Goal: Information Seeking & Learning: Learn about a topic

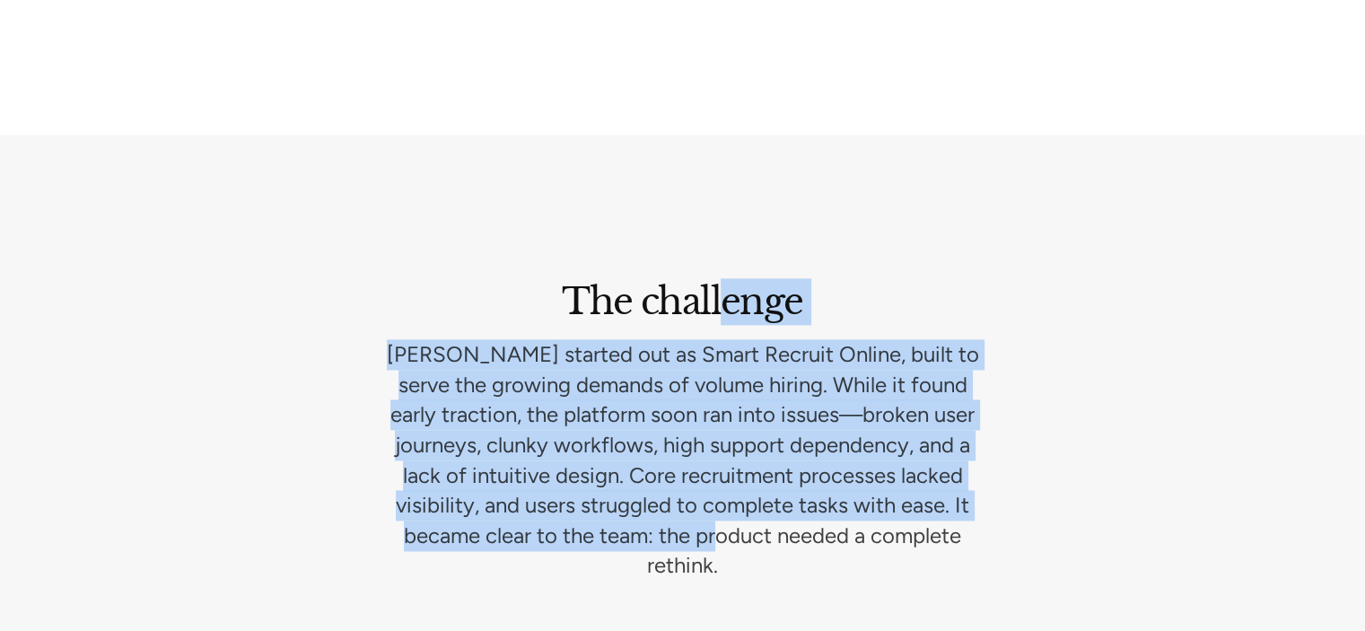
scroll to position [2362, 0]
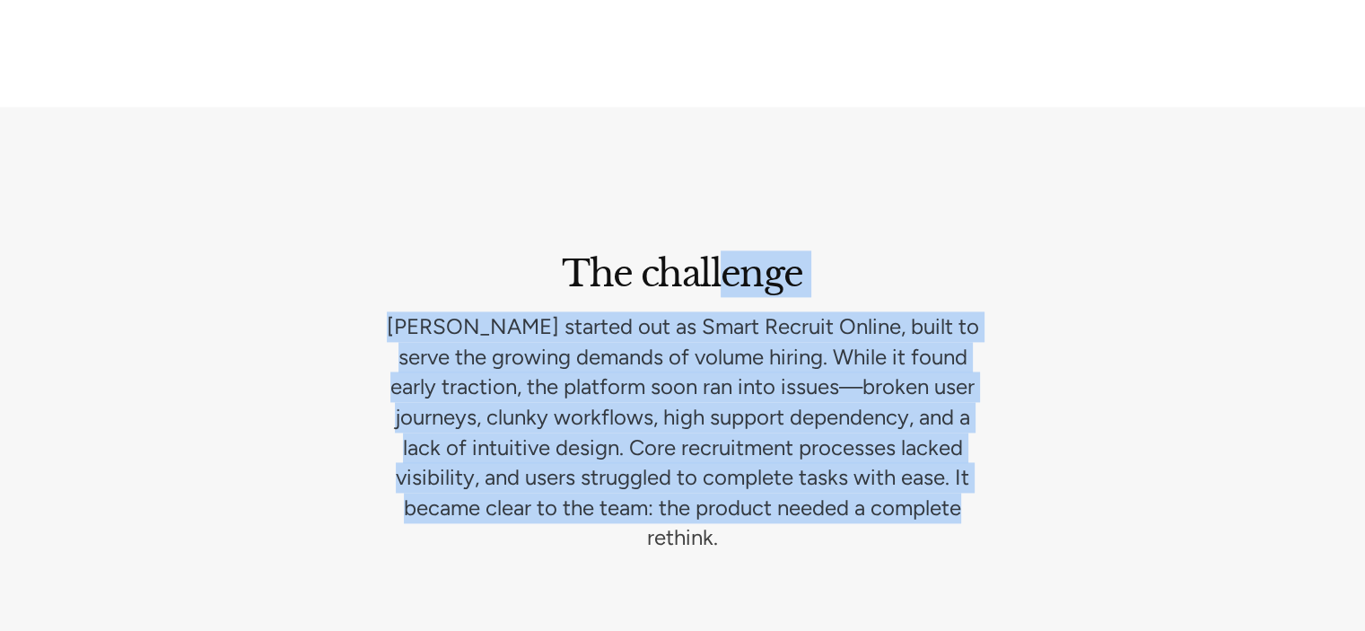
drag, startPoint x: 725, startPoint y: 304, endPoint x: 908, endPoint y: 508, distance: 273.9
click at [910, 502] on section "The challenge [PERSON_NAME] started out as Smart Recruit Online, built to serve…" at bounding box center [682, 402] width 1365 height 590
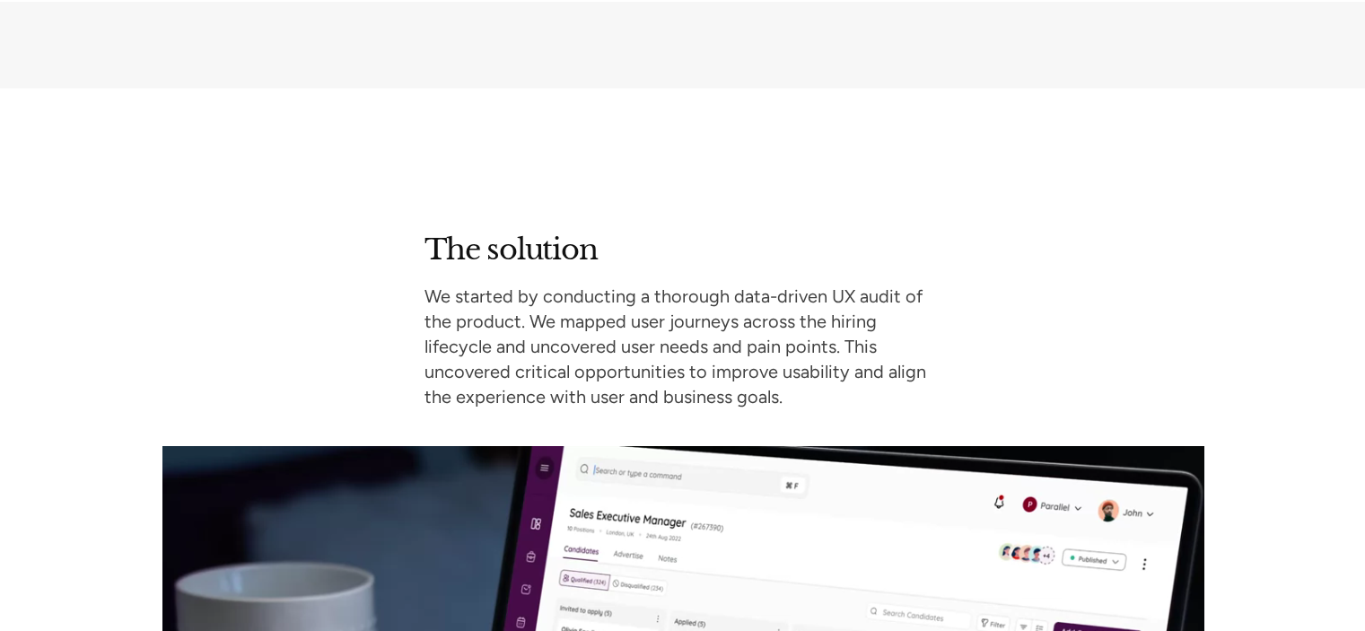
scroll to position [2990, 0]
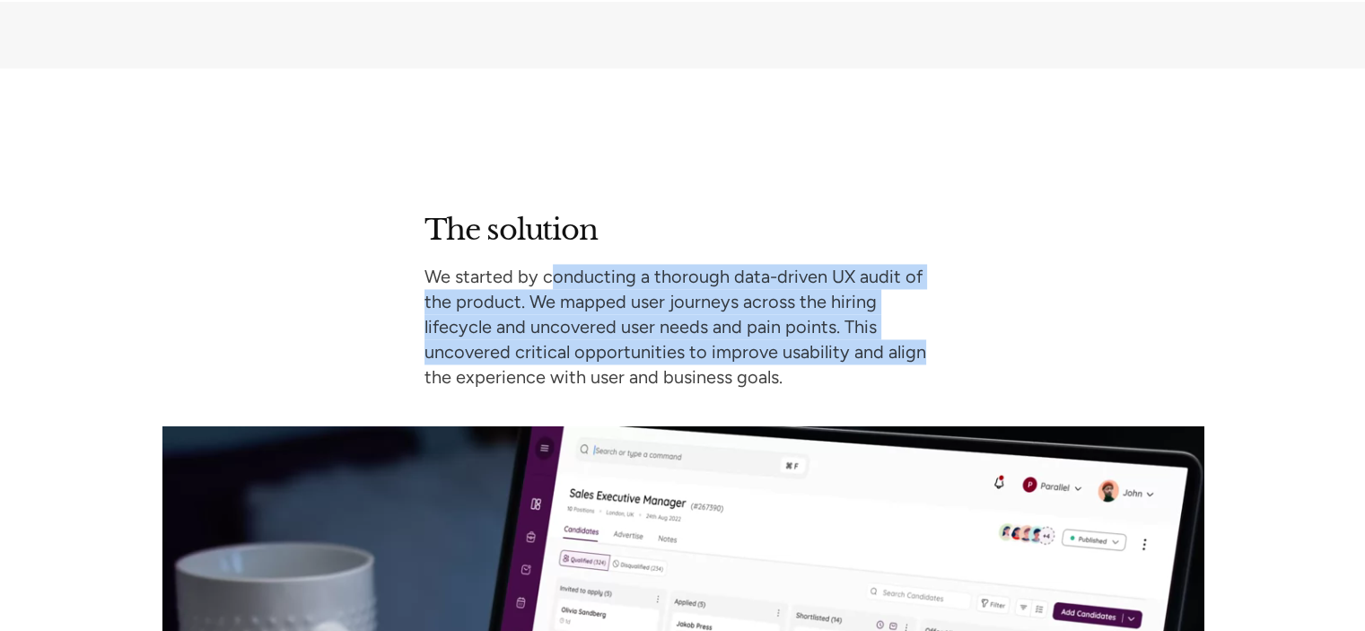
drag, startPoint x: 548, startPoint y: 214, endPoint x: 954, endPoint y: 302, distance: 416.2
click at [954, 302] on div "The solution We started by conducting a thorough data-driven UX audit of the pr…" at bounding box center [682, 611] width 1041 height 799
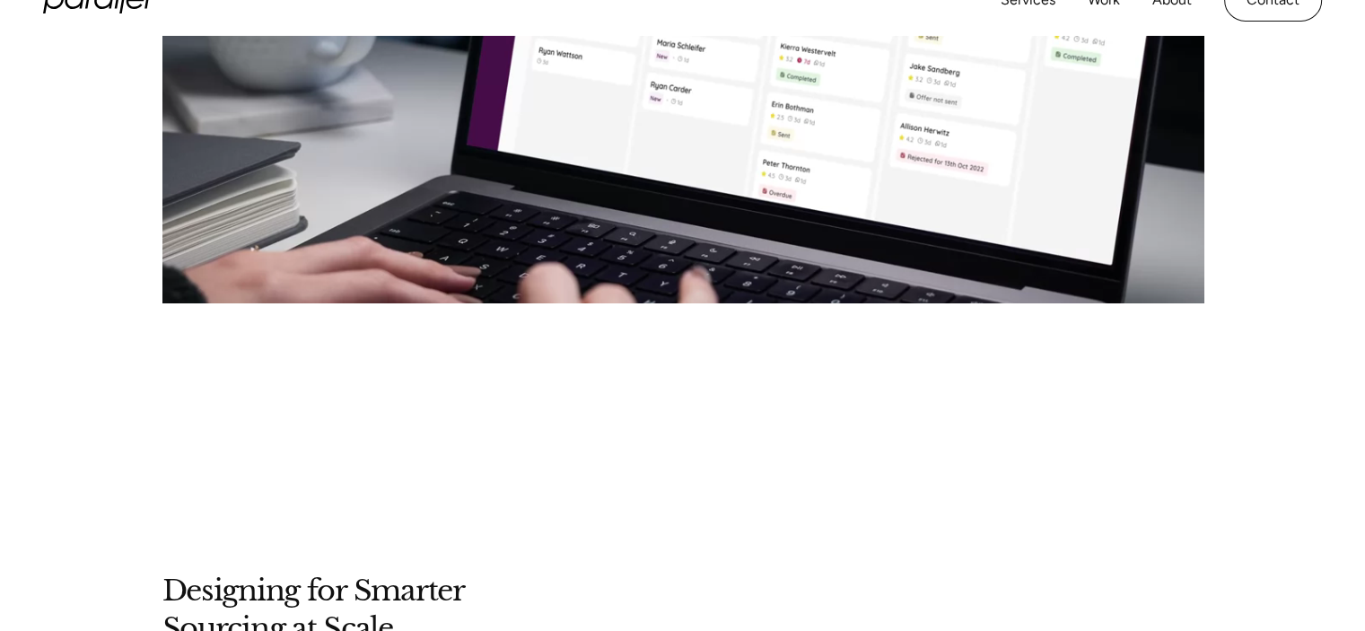
scroll to position [4067, 0]
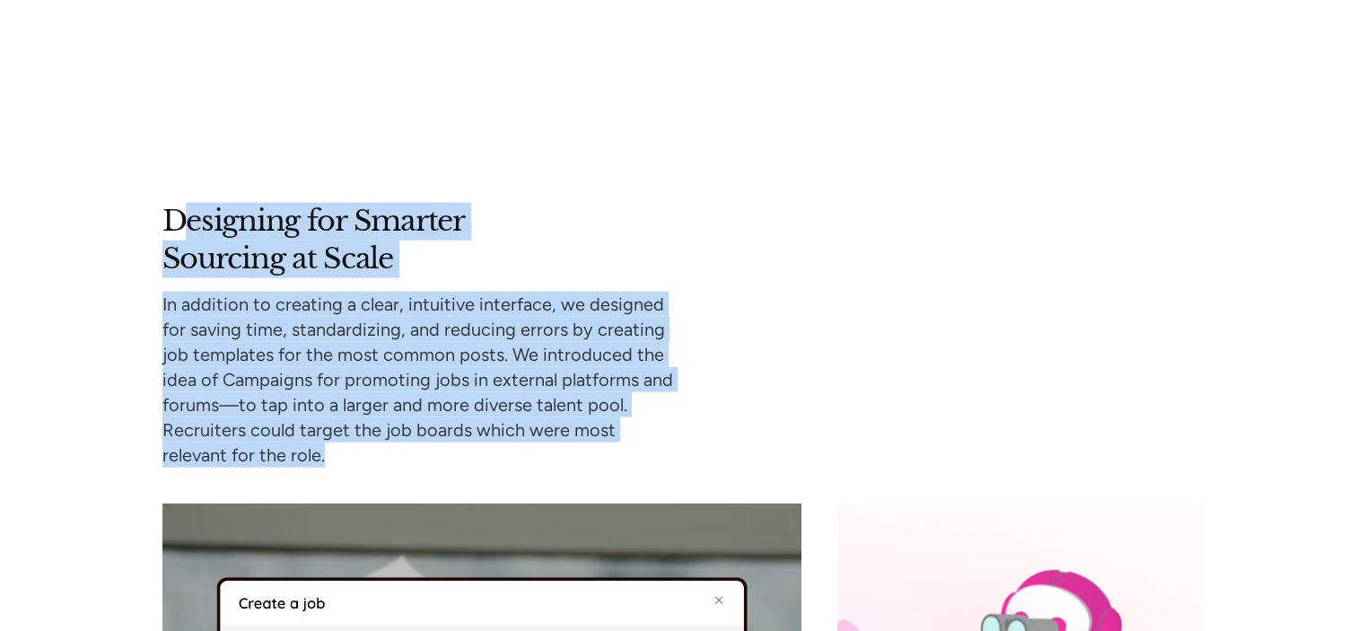
drag, startPoint x: 190, startPoint y: 168, endPoint x: 668, endPoint y: 402, distance: 531.9
click at [668, 402] on div "Designing for Smarter Sourcing at Scale In addition to creating a clear, intuit…" at bounding box center [420, 335] width 517 height 265
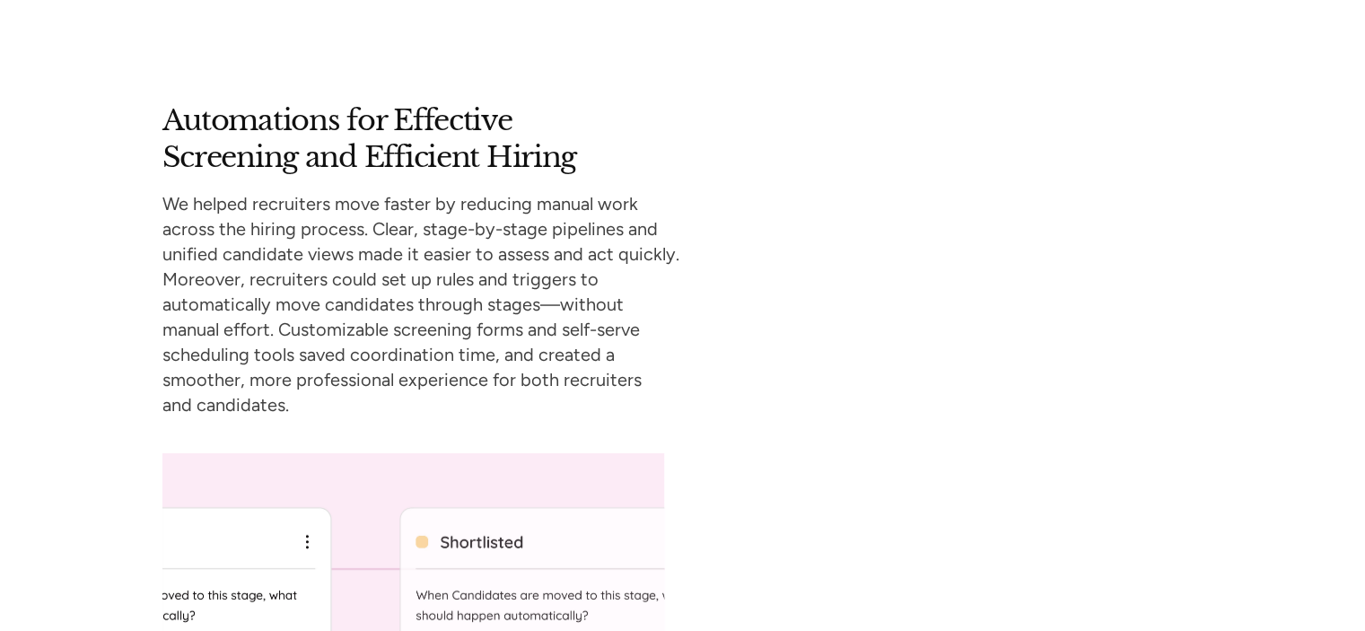
scroll to position [5324, 0]
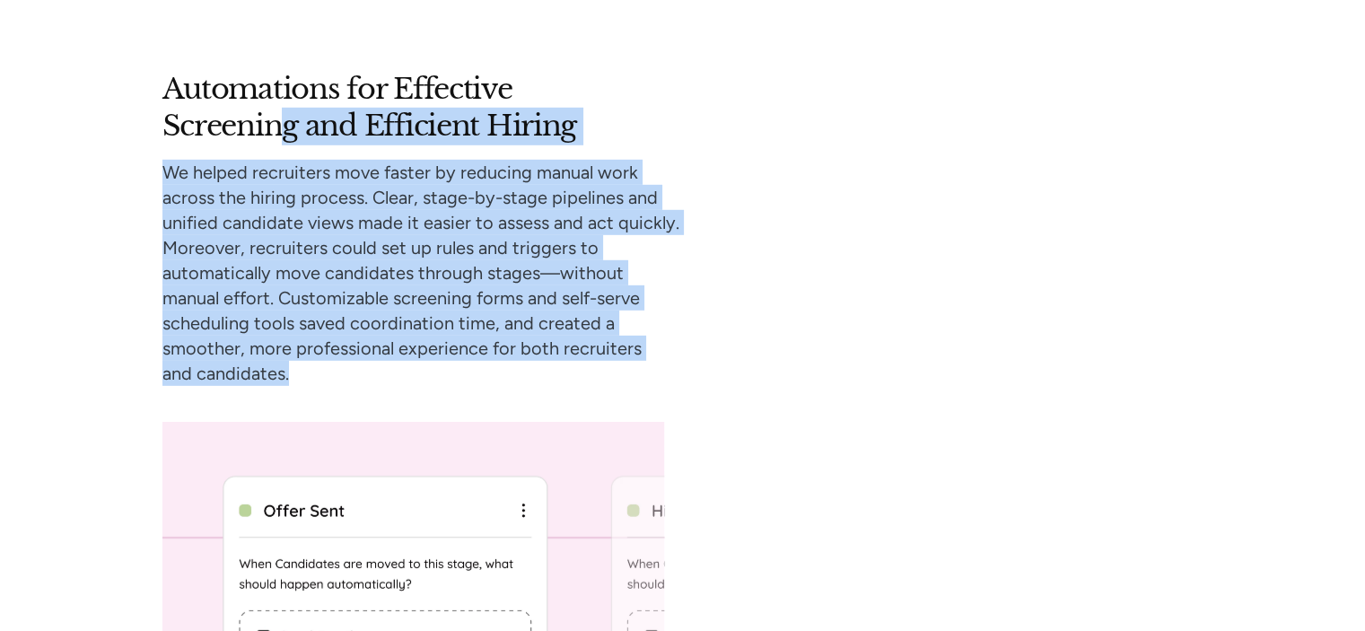
drag, startPoint x: 282, startPoint y: 101, endPoint x: 625, endPoint y: 294, distance: 393.5
click at [630, 316] on div "Automations for Effective Screening and Efficient Hiring We helped recruiters m…" at bounding box center [420, 228] width 517 height 315
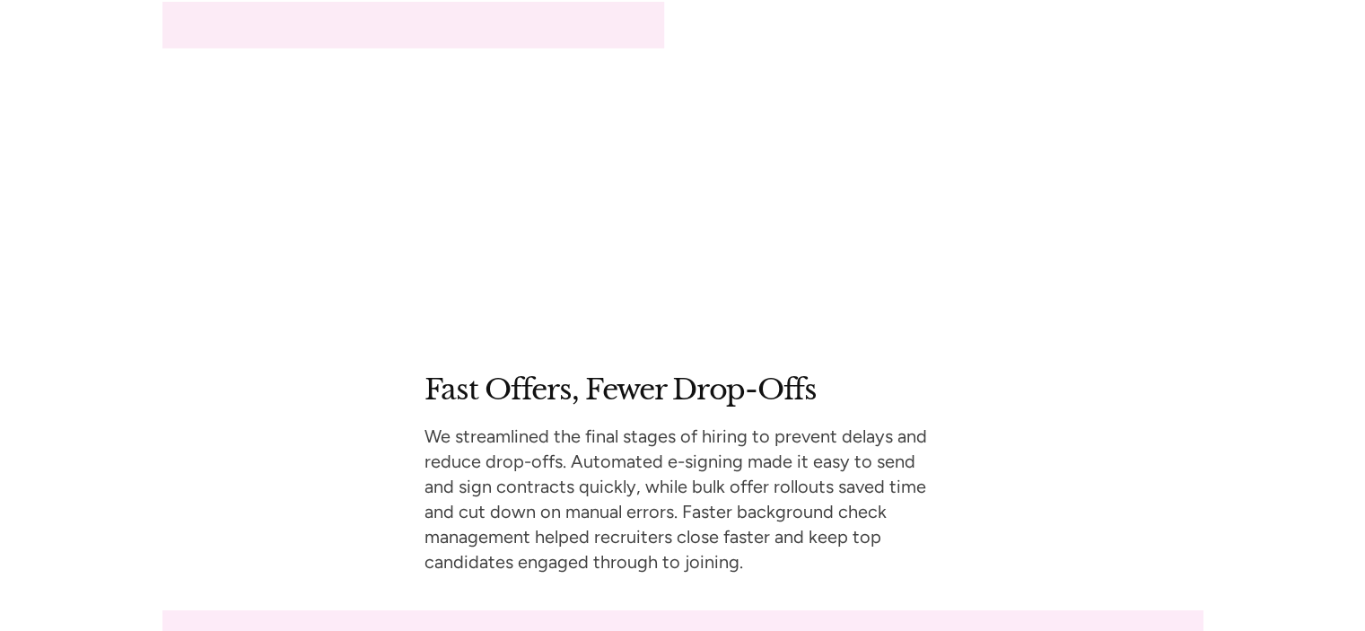
scroll to position [6401, 0]
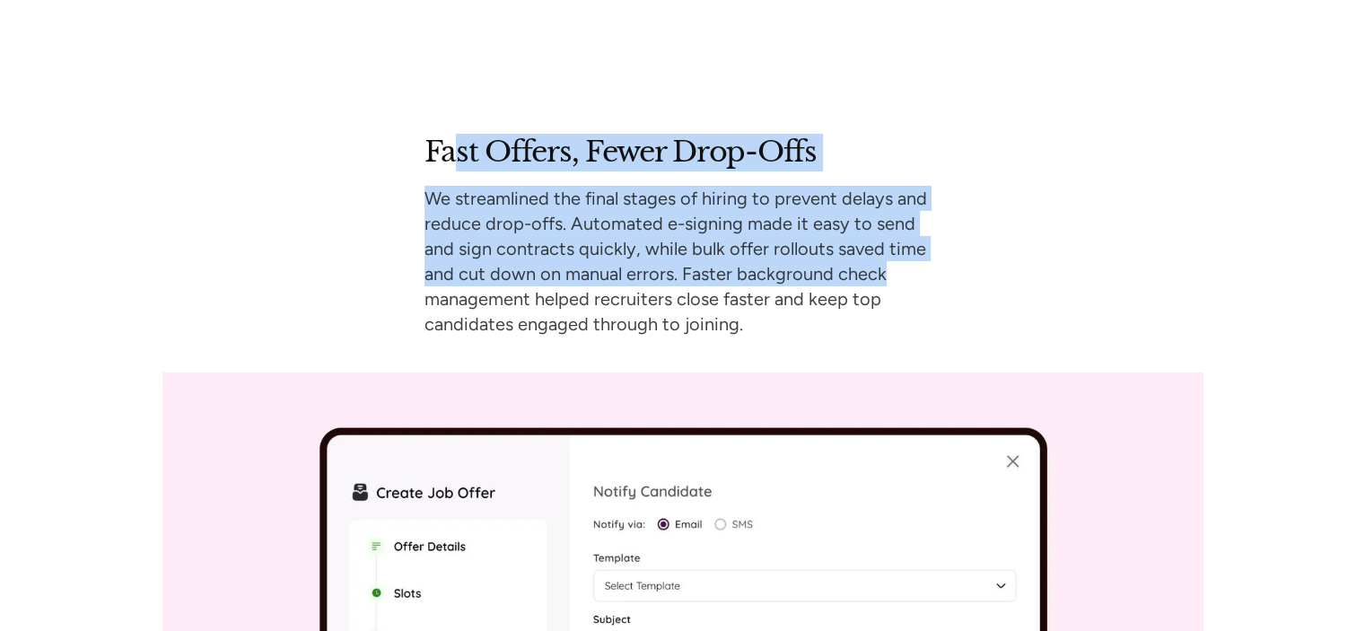
drag, startPoint x: 458, startPoint y: 74, endPoint x: 905, endPoint y: 206, distance: 465.8
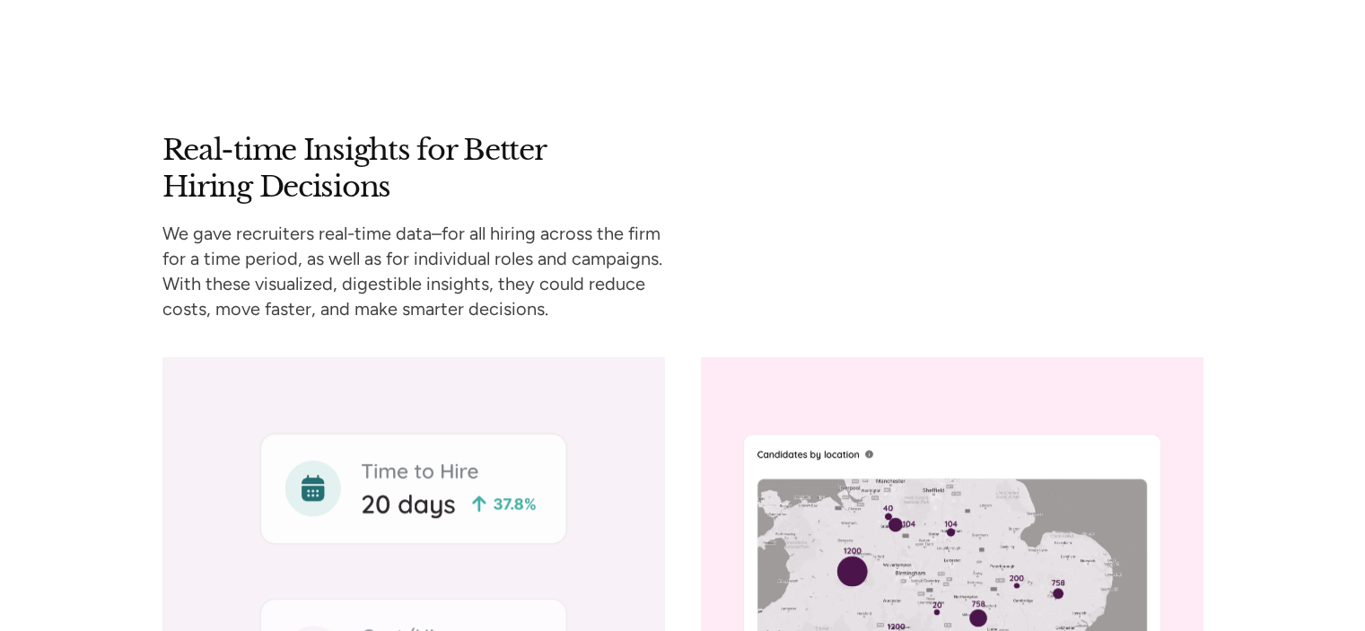
scroll to position [8106, 0]
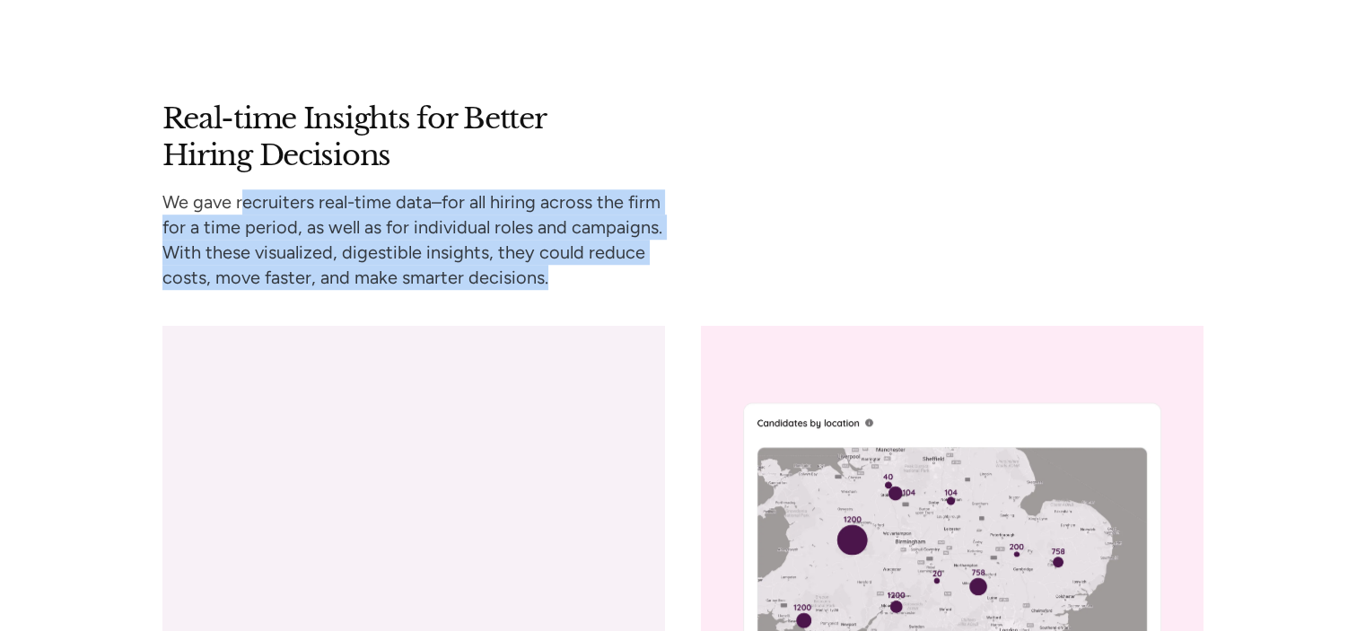
drag, startPoint x: 241, startPoint y: 143, endPoint x: 619, endPoint y: 230, distance: 388.7
click at [620, 232] on p "We gave recruiters real-time data–for all hiring across the firm for a time per…" at bounding box center [420, 239] width 517 height 101
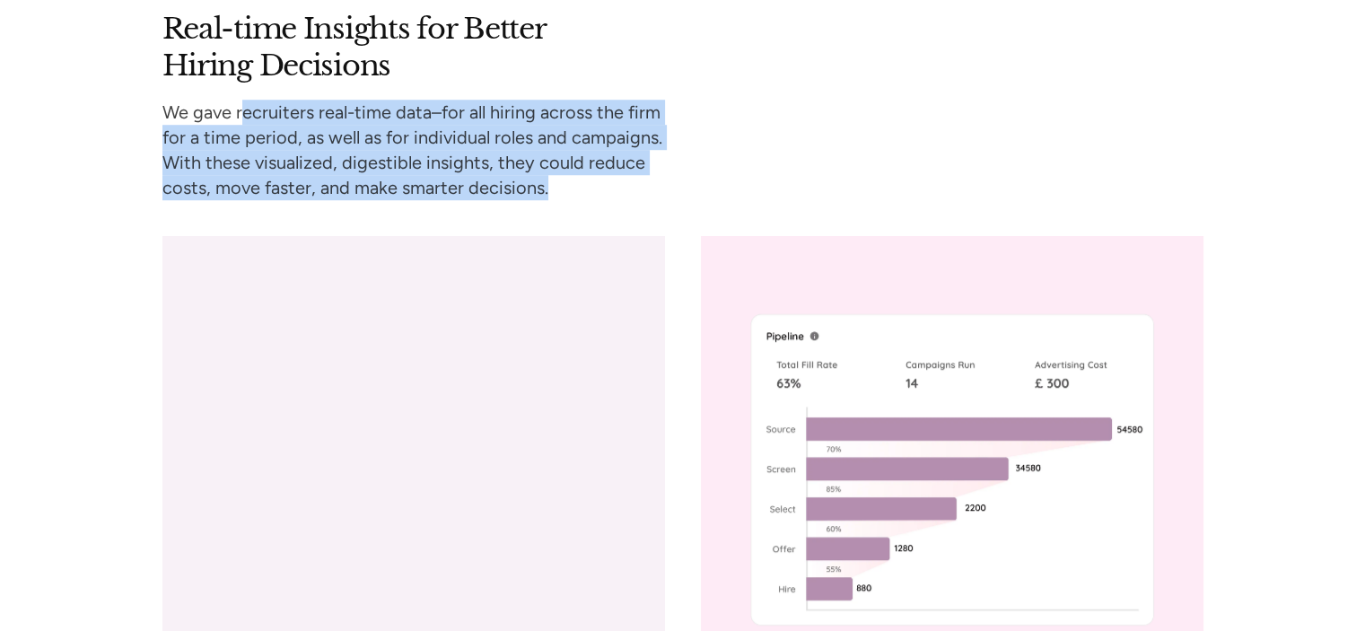
scroll to position [8286, 0]
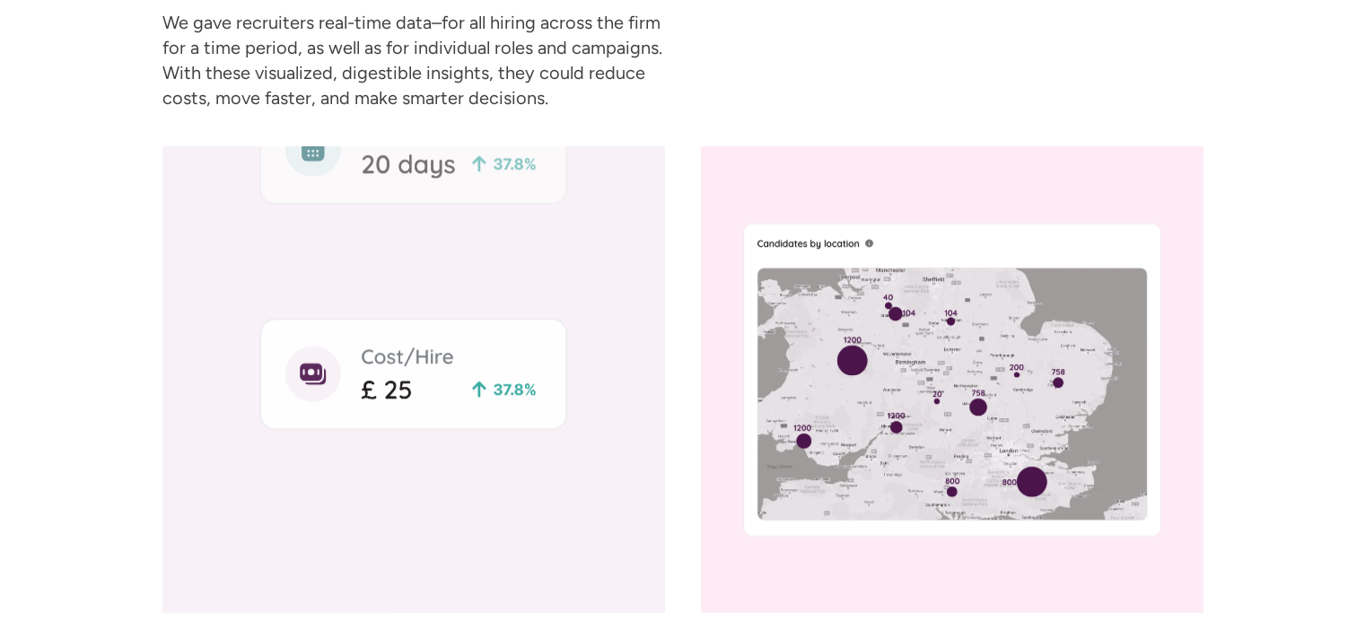
click at [68, 147] on div "Real-time Insights for Better Hiring Decisions We gave recruiters real-time dat…" at bounding box center [682, 266] width 1365 height 691
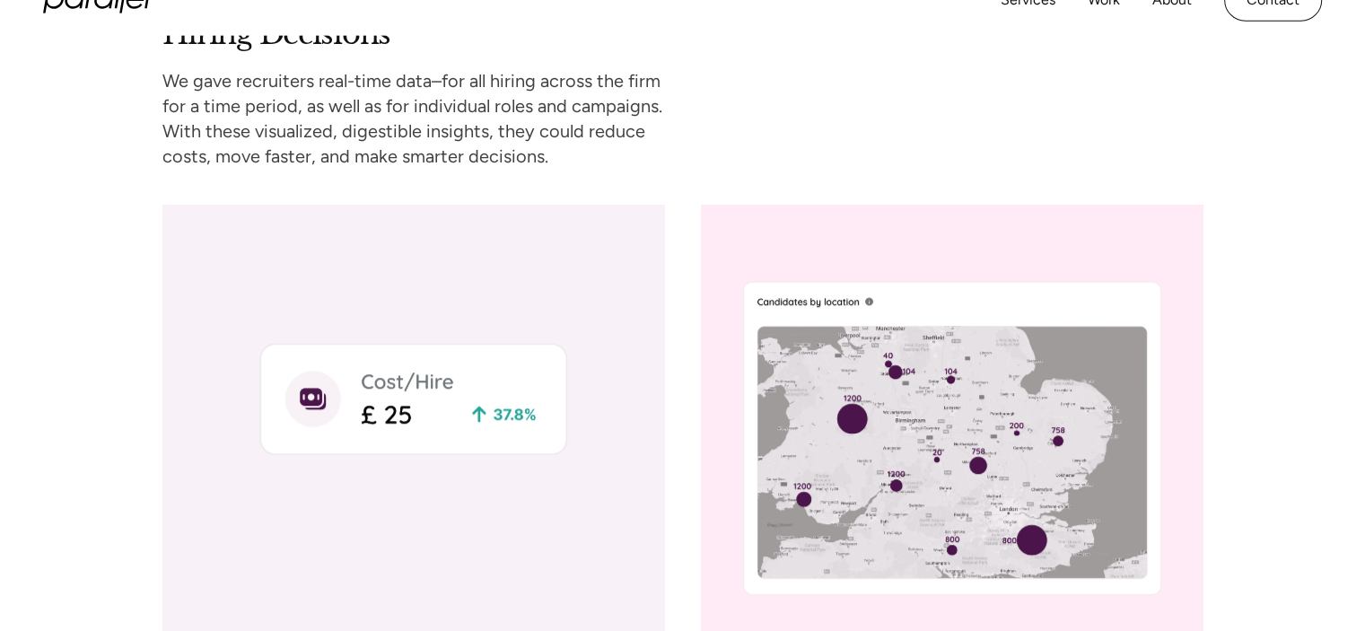
scroll to position [8196, 0]
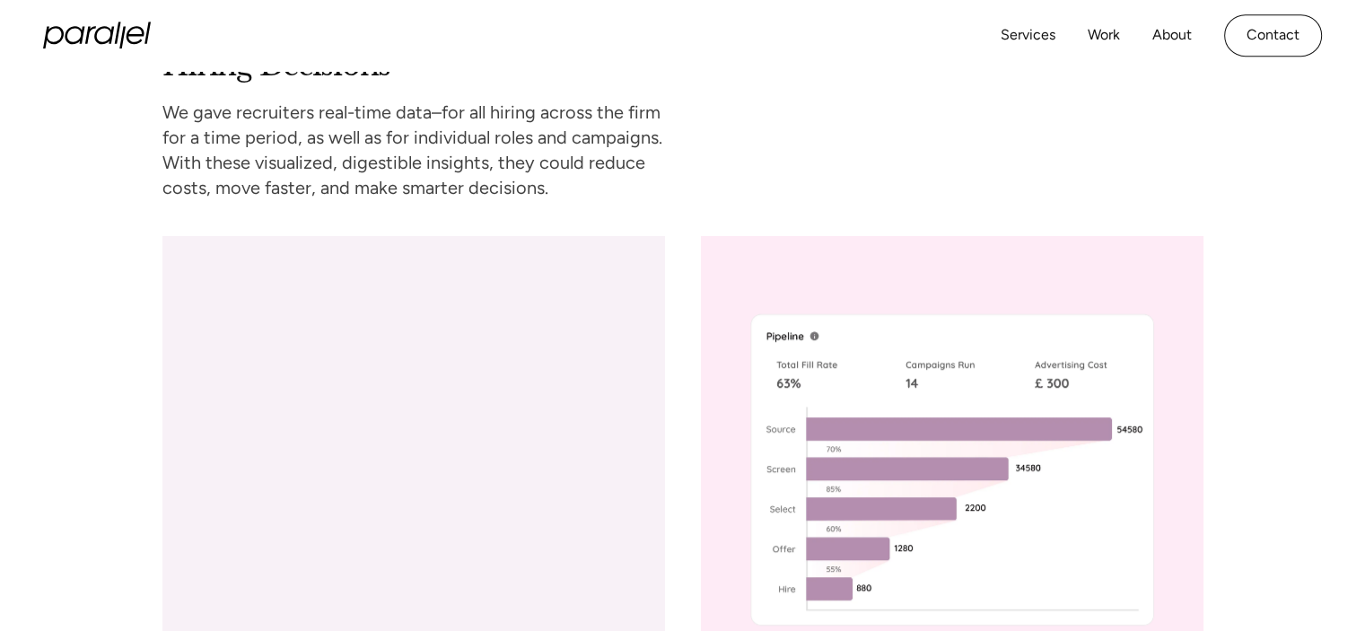
click at [173, 100] on p "We gave recruiters real-time data–for all hiring across the firm for a time per…" at bounding box center [420, 150] width 517 height 101
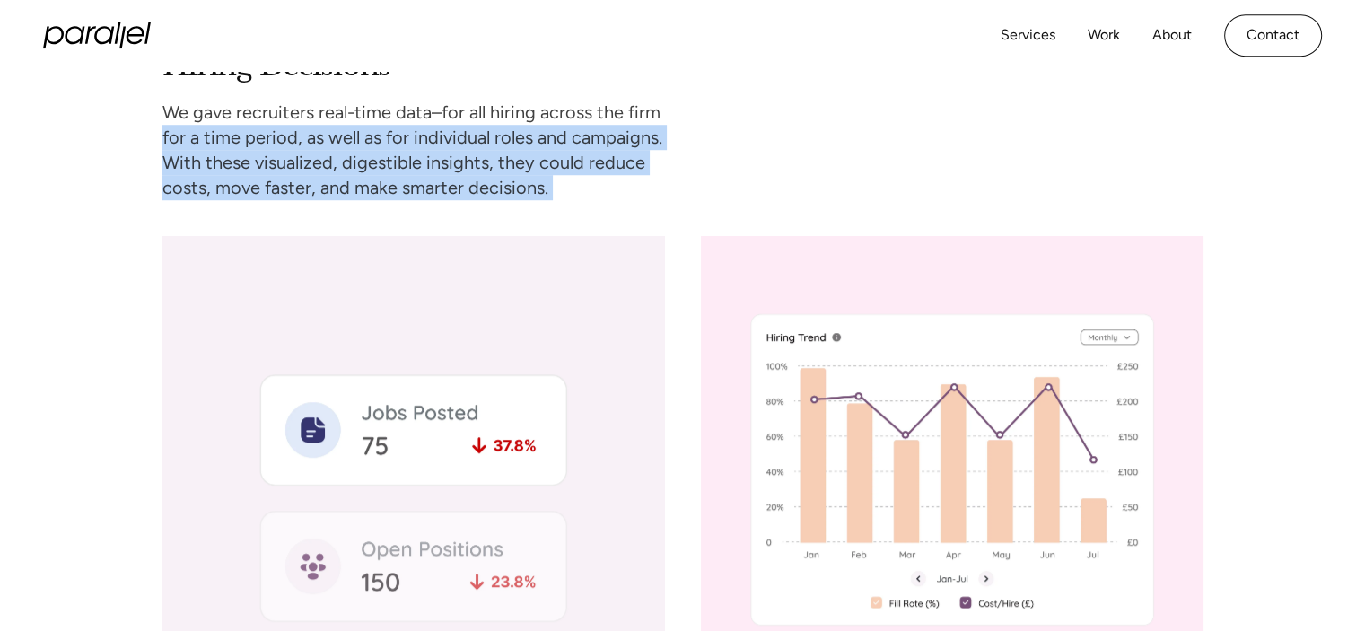
drag, startPoint x: 173, startPoint y: 85, endPoint x: 544, endPoint y: 142, distance: 375.0
click at [544, 142] on p "We gave recruiters real-time data–for all hiring across the firm for a time per…" at bounding box center [420, 150] width 517 height 101
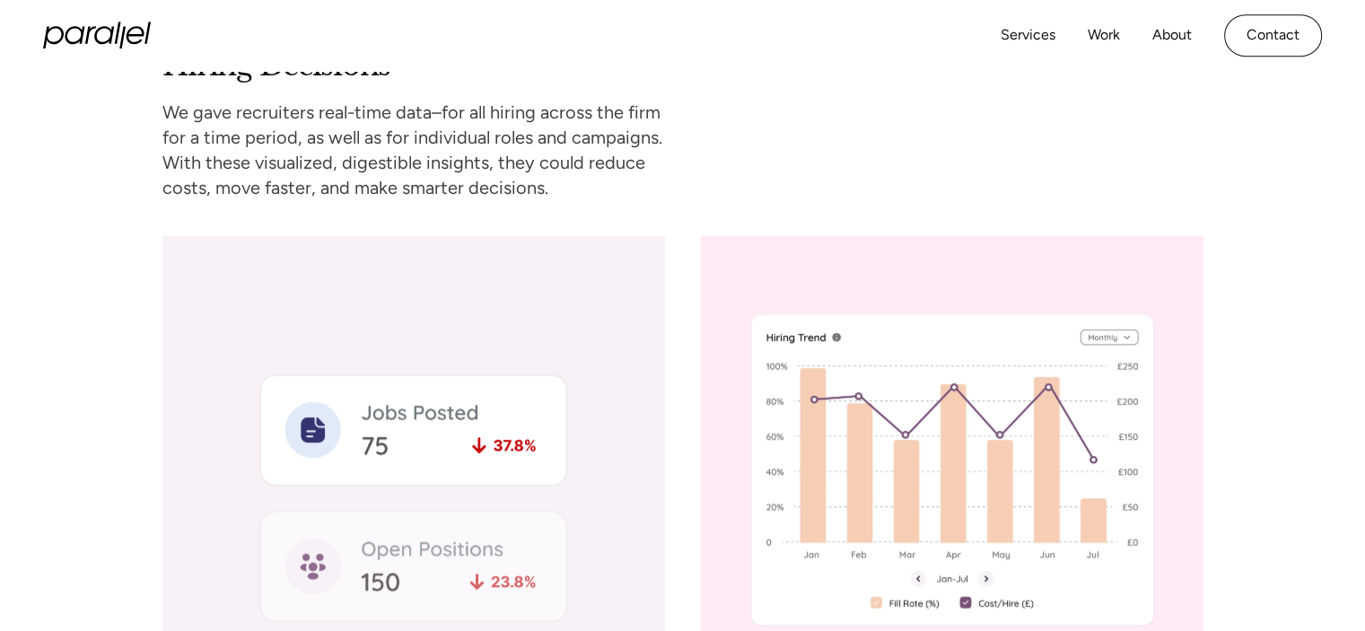
click at [544, 142] on p "We gave recruiters real-time data–for all hiring across the firm for a time per…" at bounding box center [420, 150] width 517 height 101
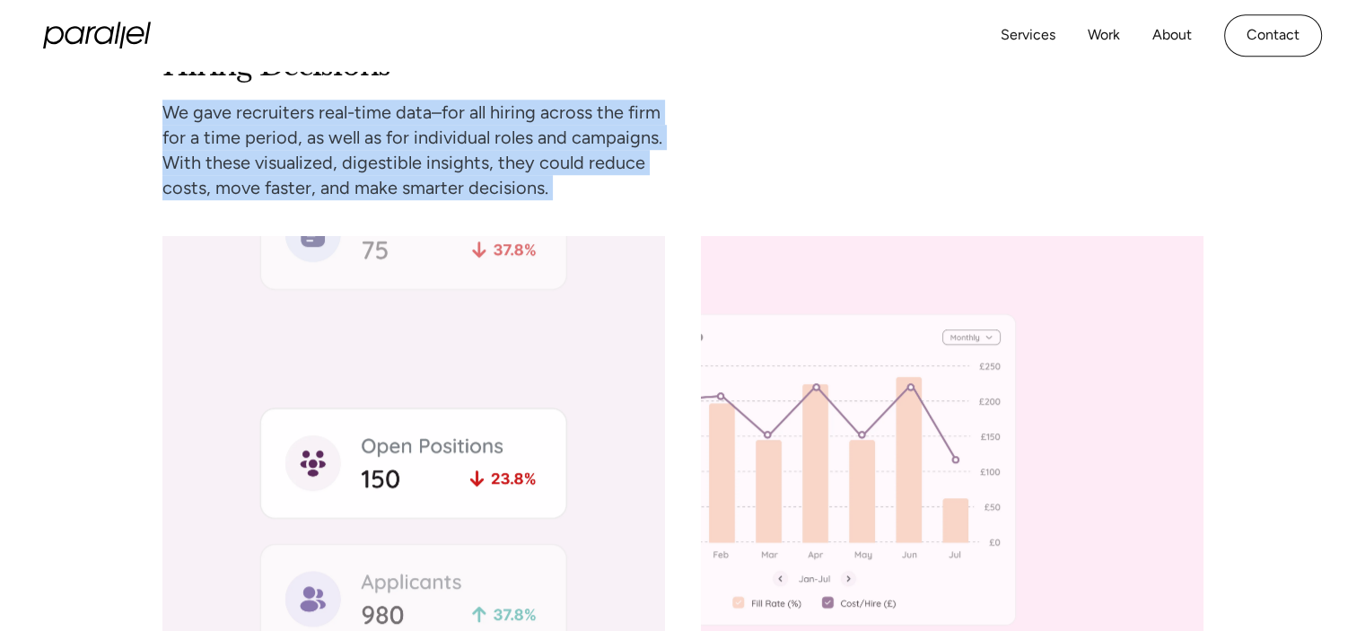
drag, startPoint x: 544, startPoint y: 142, endPoint x: 316, endPoint y: 107, distance: 230.7
click at [316, 107] on p "We gave recruiters real-time data–for all hiring across the firm for a time per…" at bounding box center [420, 150] width 517 height 101
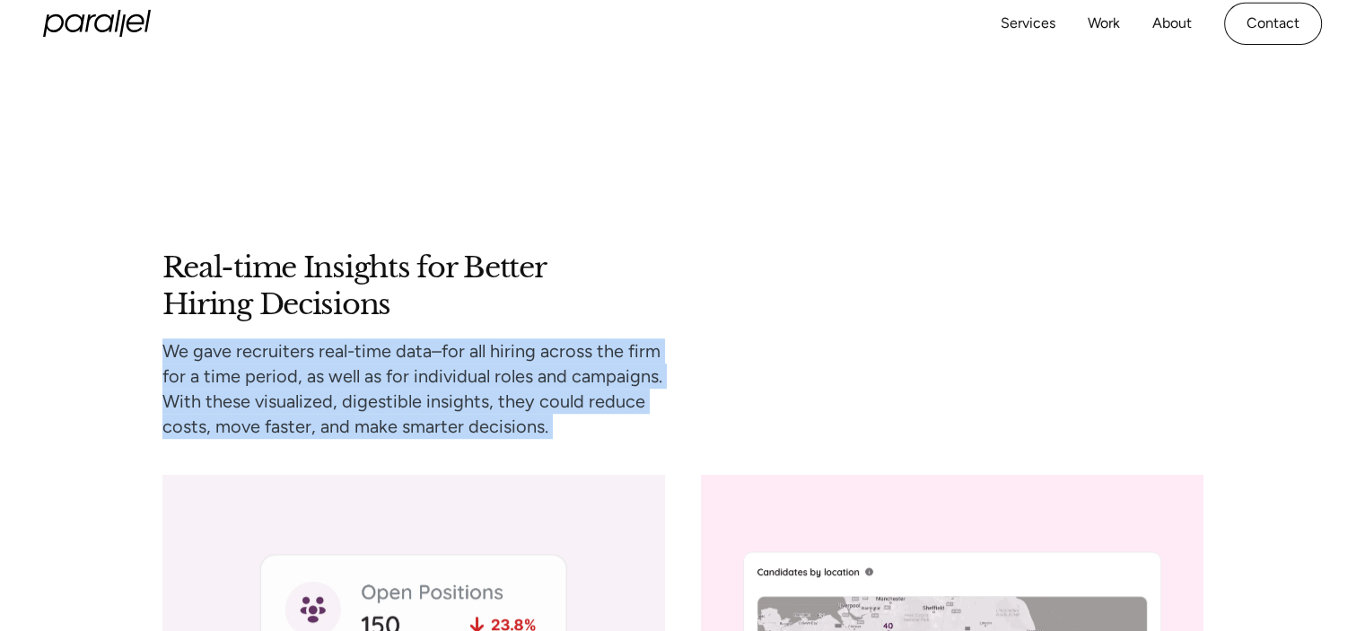
scroll to position [7927, 0]
